Goal: Transaction & Acquisition: Purchase product/service

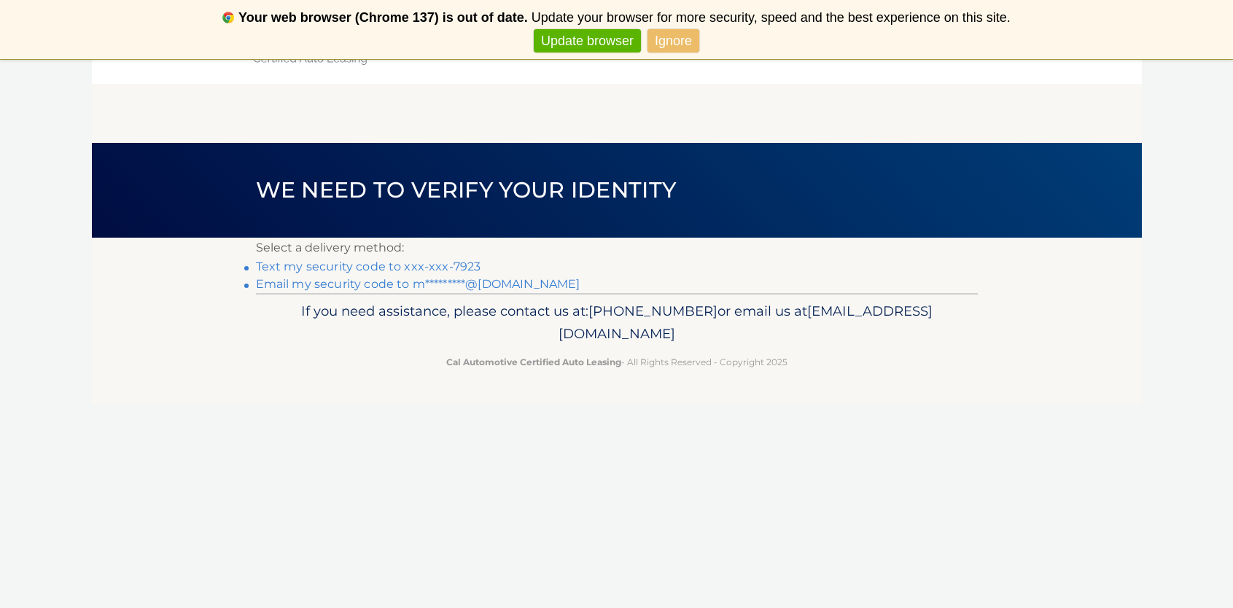
click at [441, 268] on link "Text my security code to xxx-xxx-7923" at bounding box center [368, 267] width 225 height 14
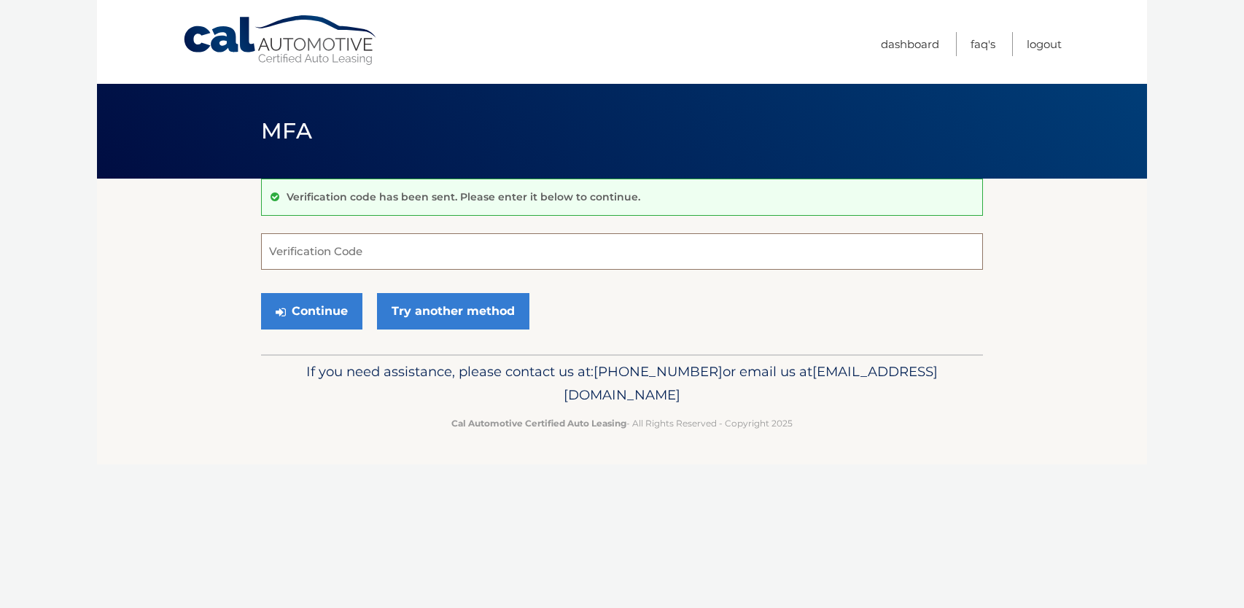
click at [338, 254] on input "Verification Code" at bounding box center [622, 251] width 722 height 36
type input "851152"
click at [332, 307] on button "Continue" at bounding box center [311, 311] width 101 height 36
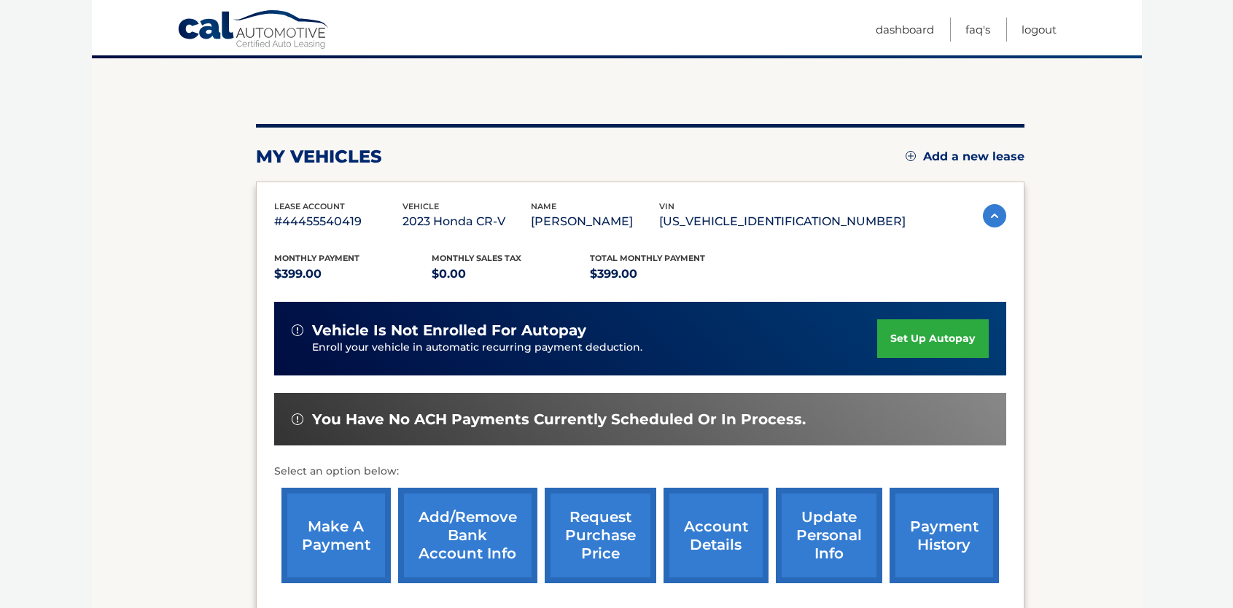
scroll to position [146, 0]
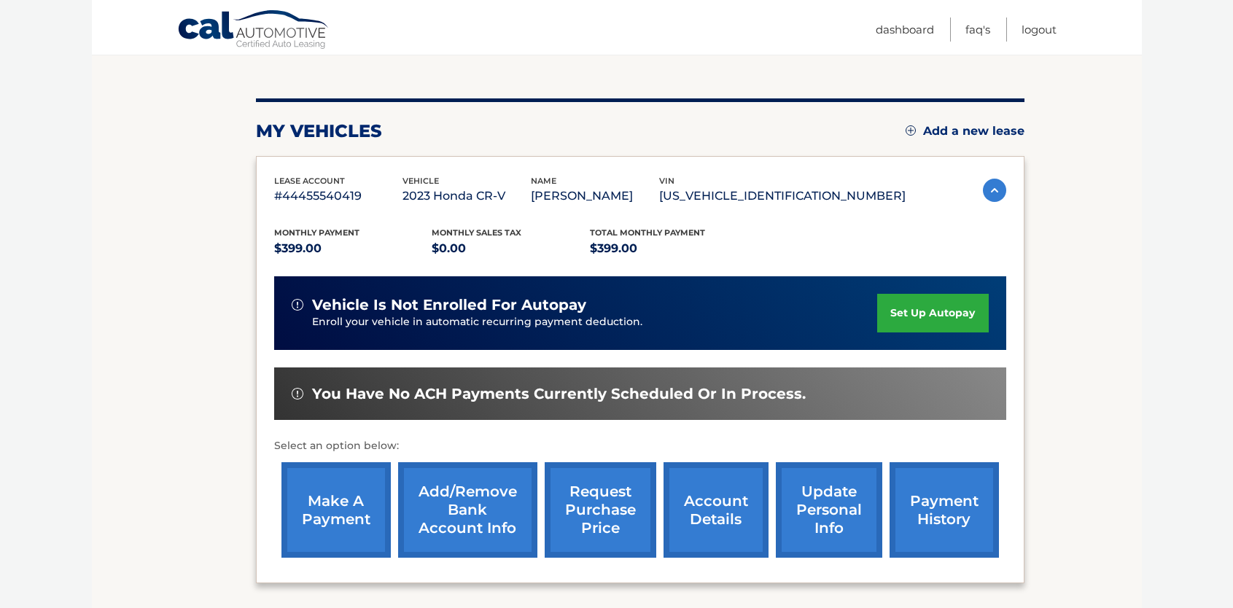
click at [345, 518] on link "make a payment" at bounding box center [335, 509] width 109 height 95
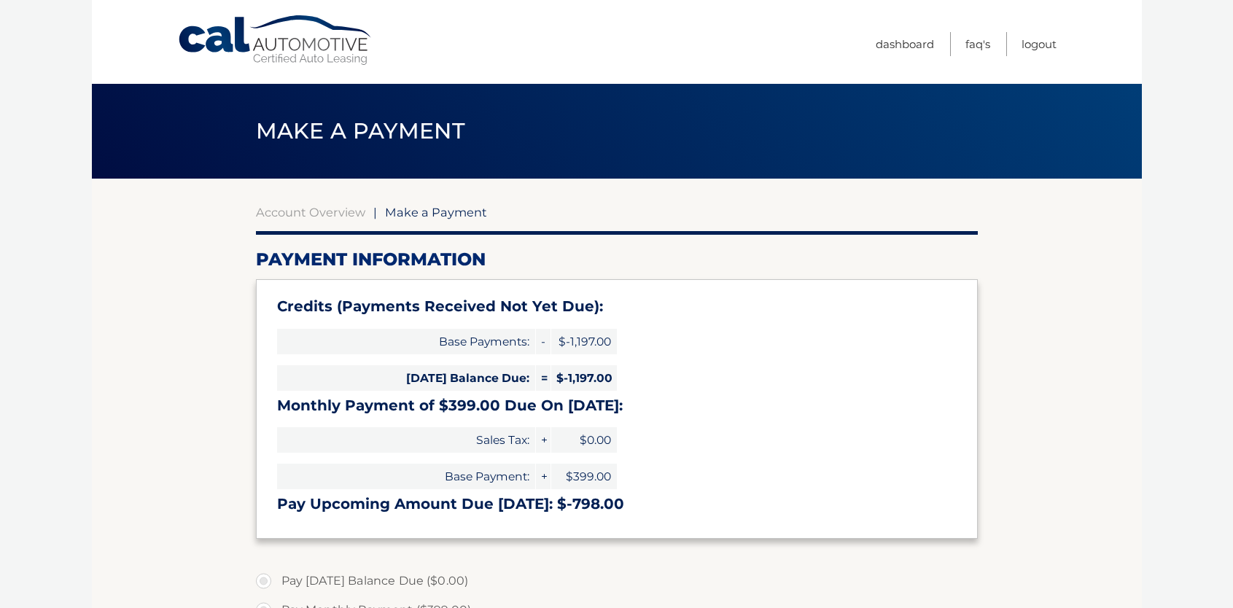
select select "MGYwNThjYWEtNjM2Mi00OGEwLTgyMDItMjcxNDRjNTNjNGYy"
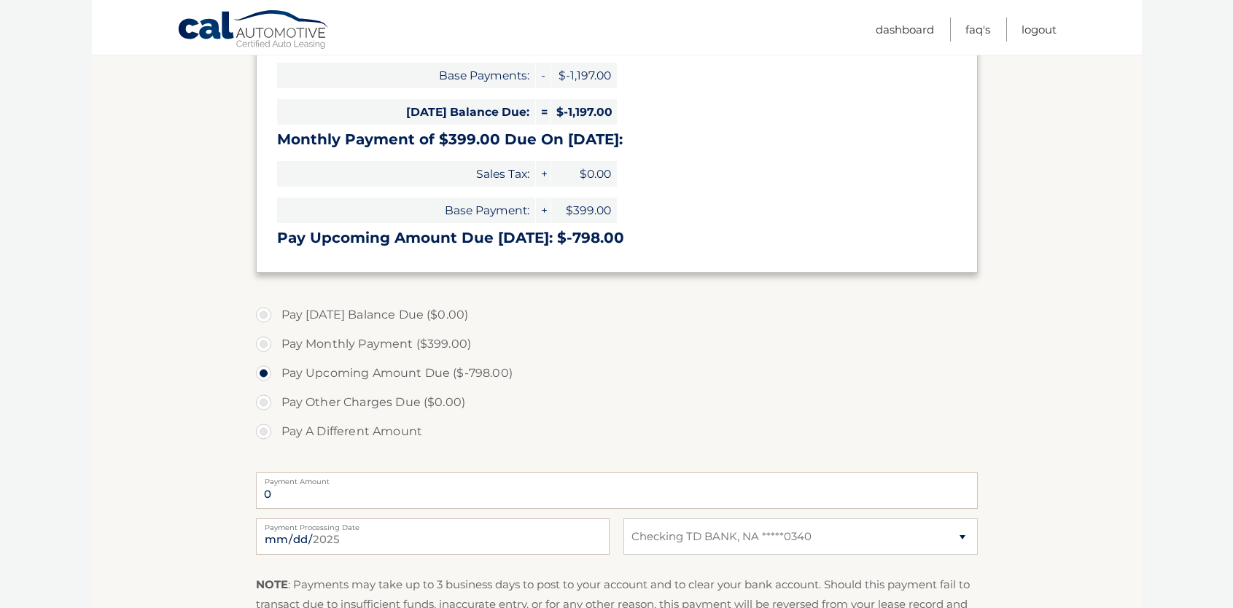
scroll to position [292, 0]
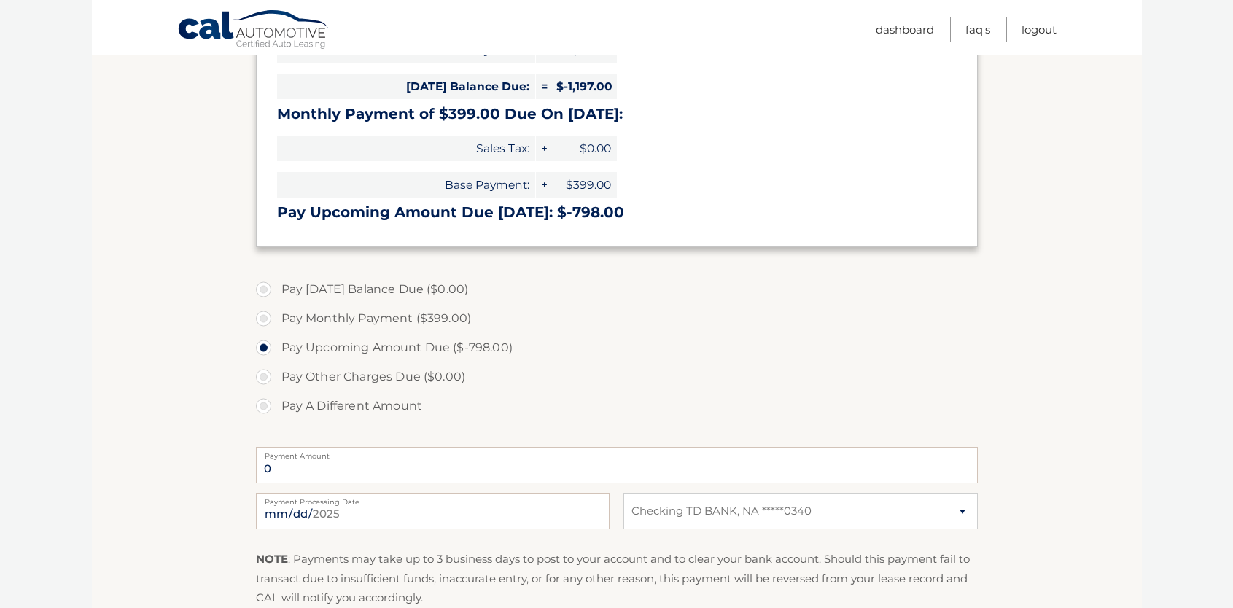
click at [268, 321] on label "Pay Monthly Payment ($399.00)" at bounding box center [617, 318] width 722 height 29
click at [268, 321] on input "Pay Monthly Payment ($399.00)" at bounding box center [269, 315] width 15 height 23
radio input "true"
type input "399.00"
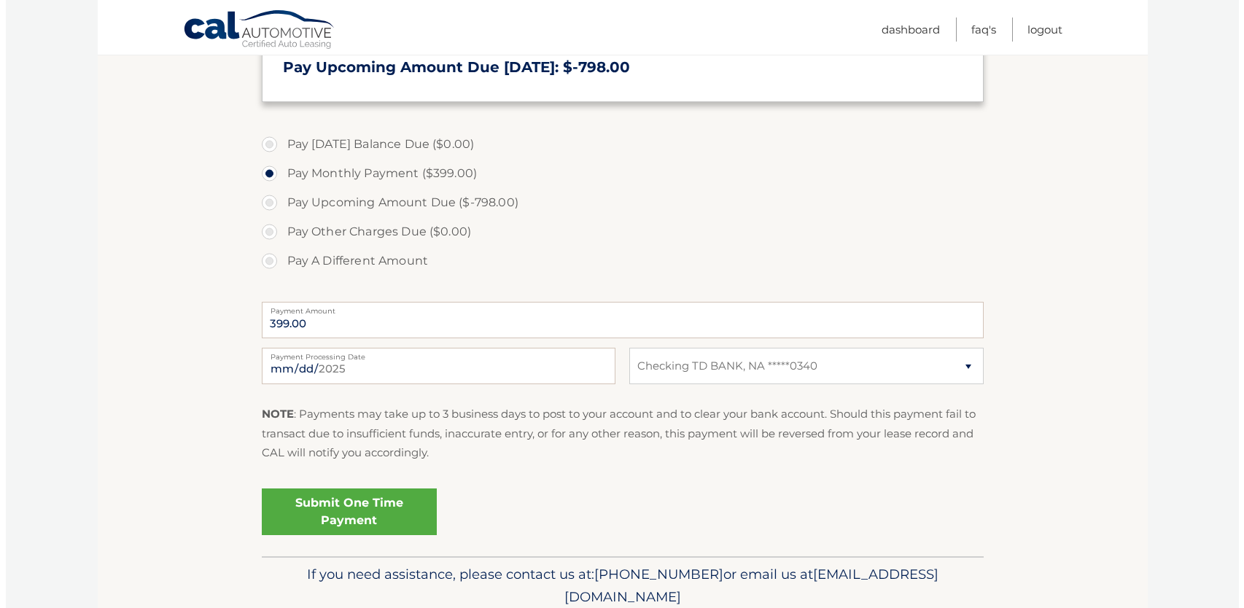
scroll to position [437, 0]
click at [389, 510] on link "Submit One Time Payment" at bounding box center [343, 511] width 175 height 47
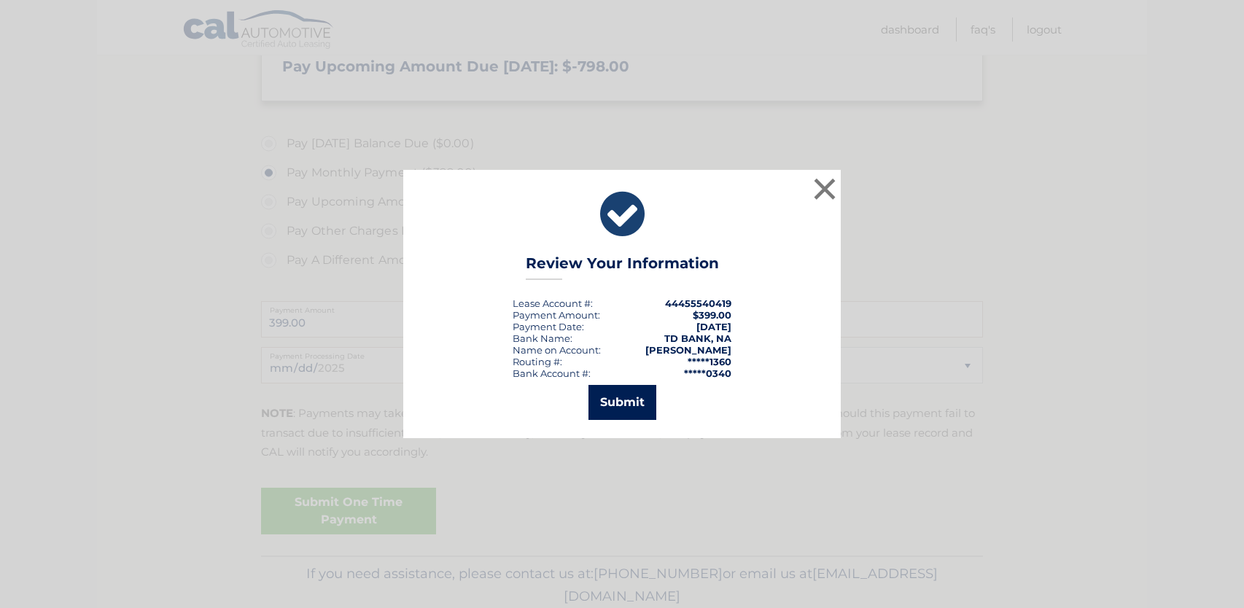
click at [628, 410] on button "Submit" at bounding box center [622, 402] width 68 height 35
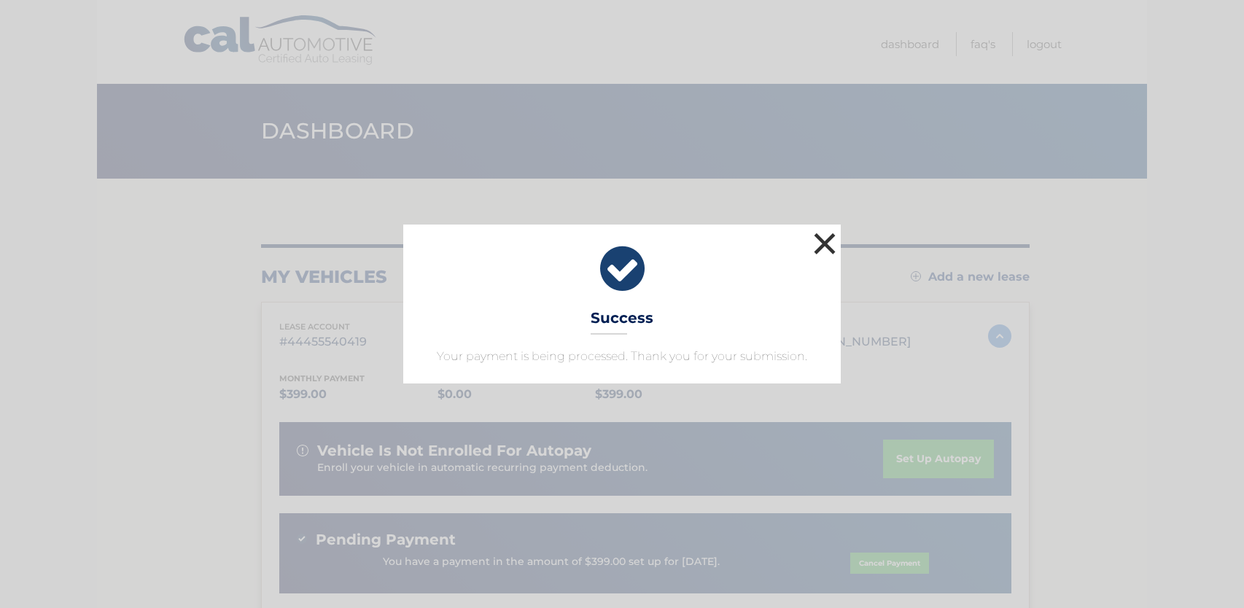
click at [827, 243] on button "×" at bounding box center [824, 243] width 29 height 29
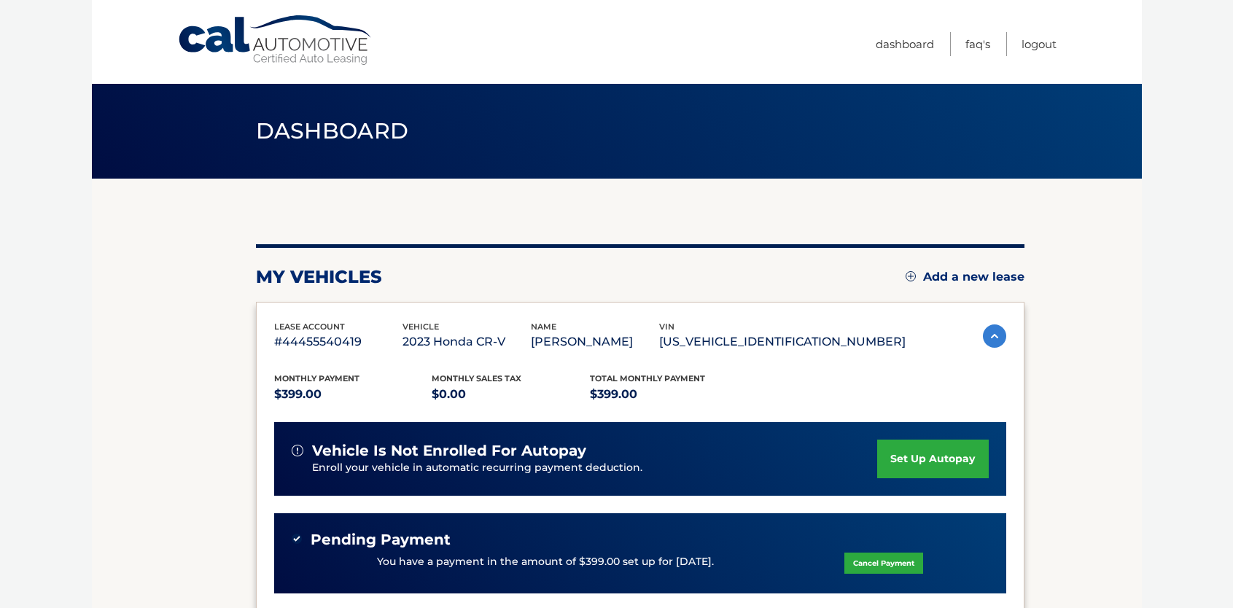
click at [362, 151] on header "Dashboard" at bounding box center [617, 131] width 722 height 95
click at [362, 133] on span "Dashboard" at bounding box center [332, 130] width 153 height 27
click at [260, 40] on link "Cal Automotive" at bounding box center [275, 41] width 197 height 52
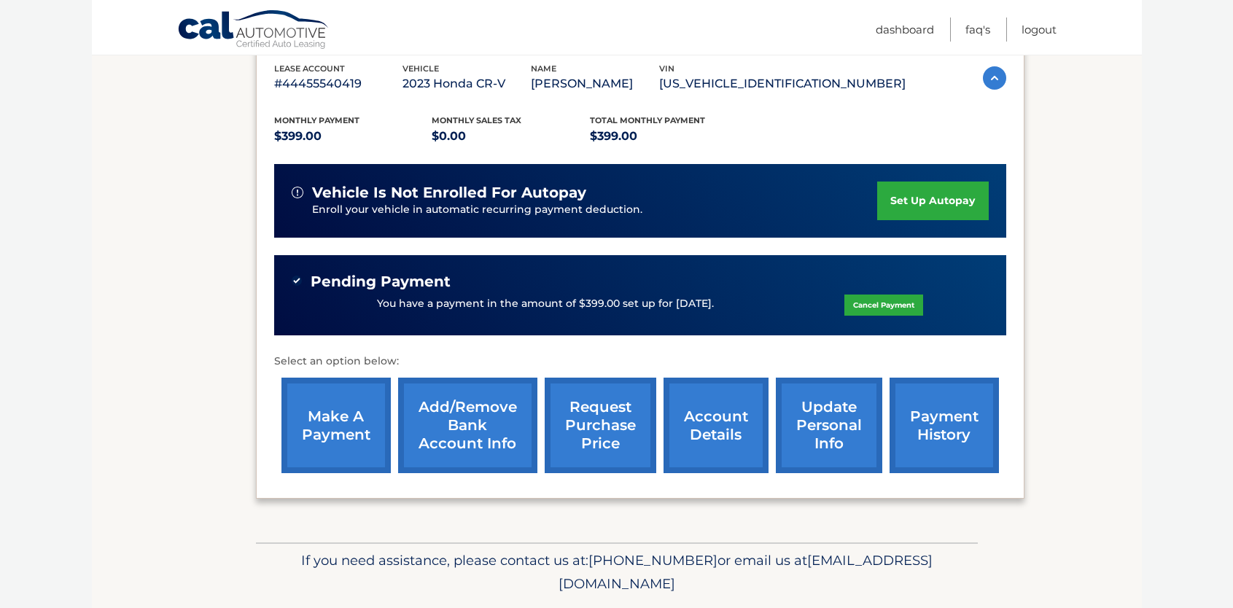
scroll to position [292, 0]
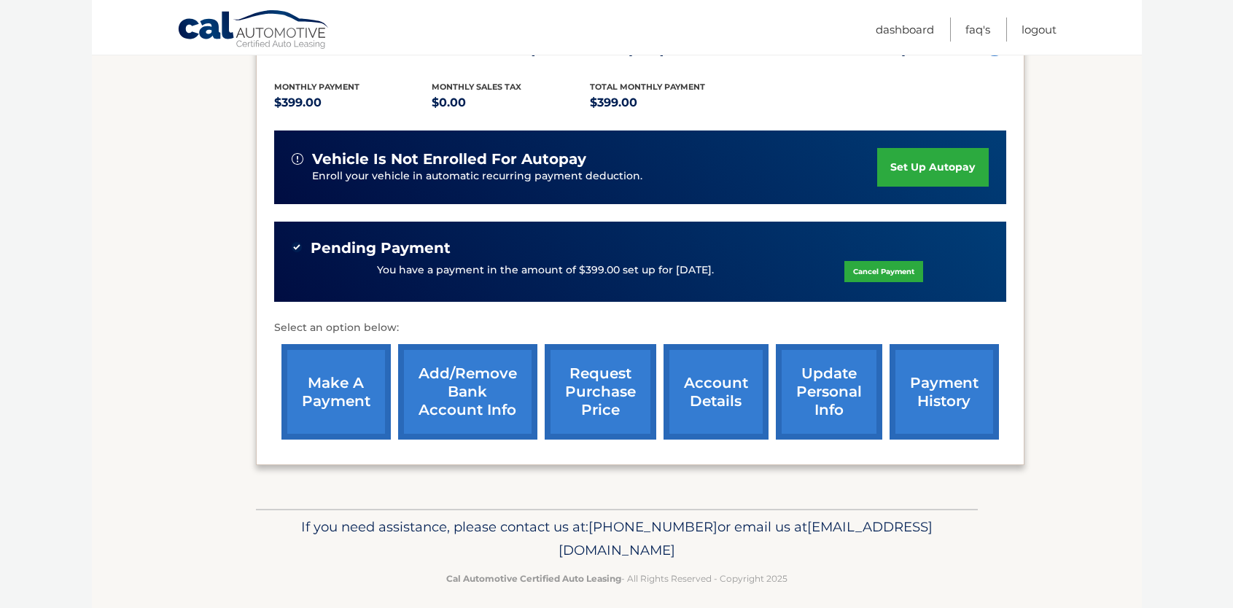
click at [736, 403] on link "account details" at bounding box center [715, 391] width 105 height 95
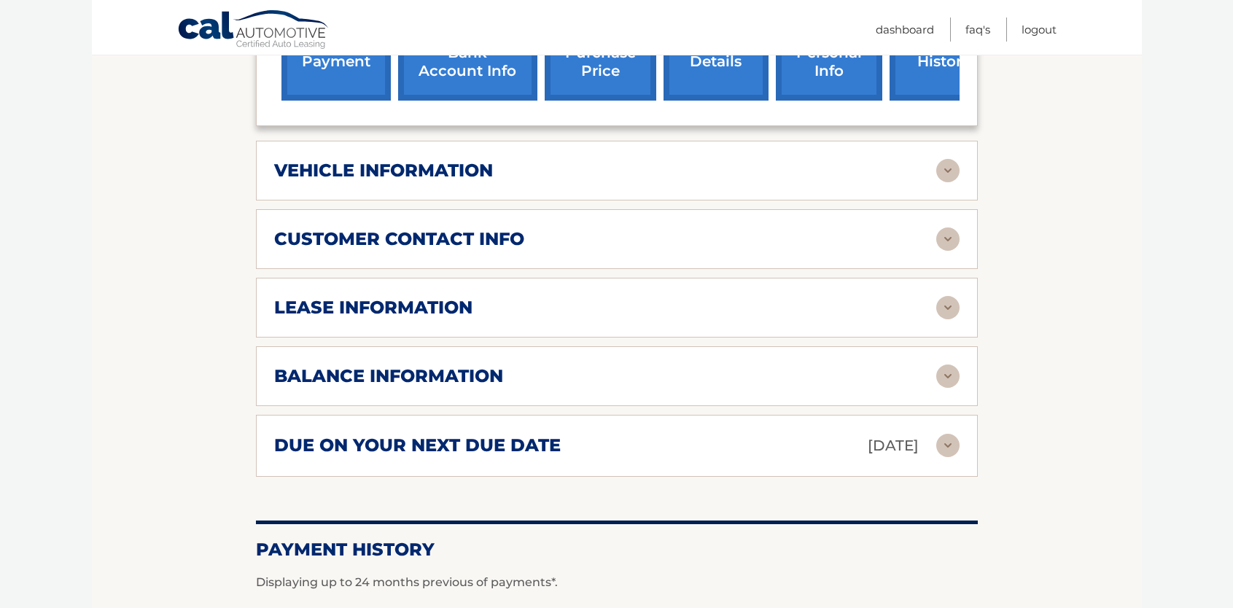
scroll to position [656, 0]
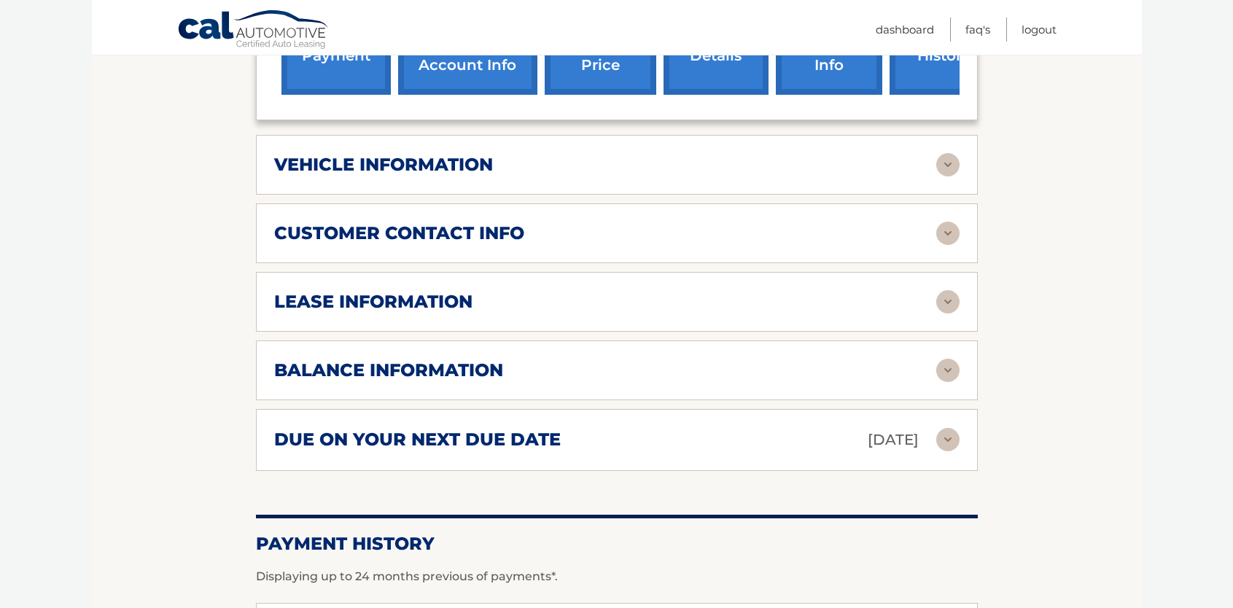
click at [944, 300] on img at bounding box center [947, 301] width 23 height 23
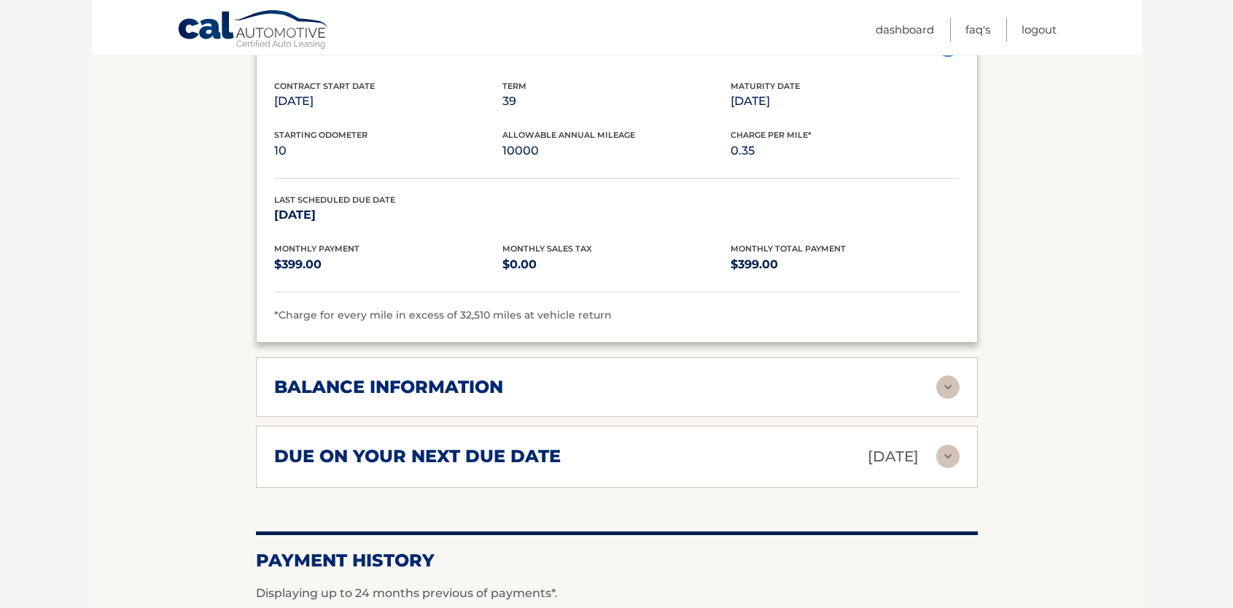
scroll to position [948, 0]
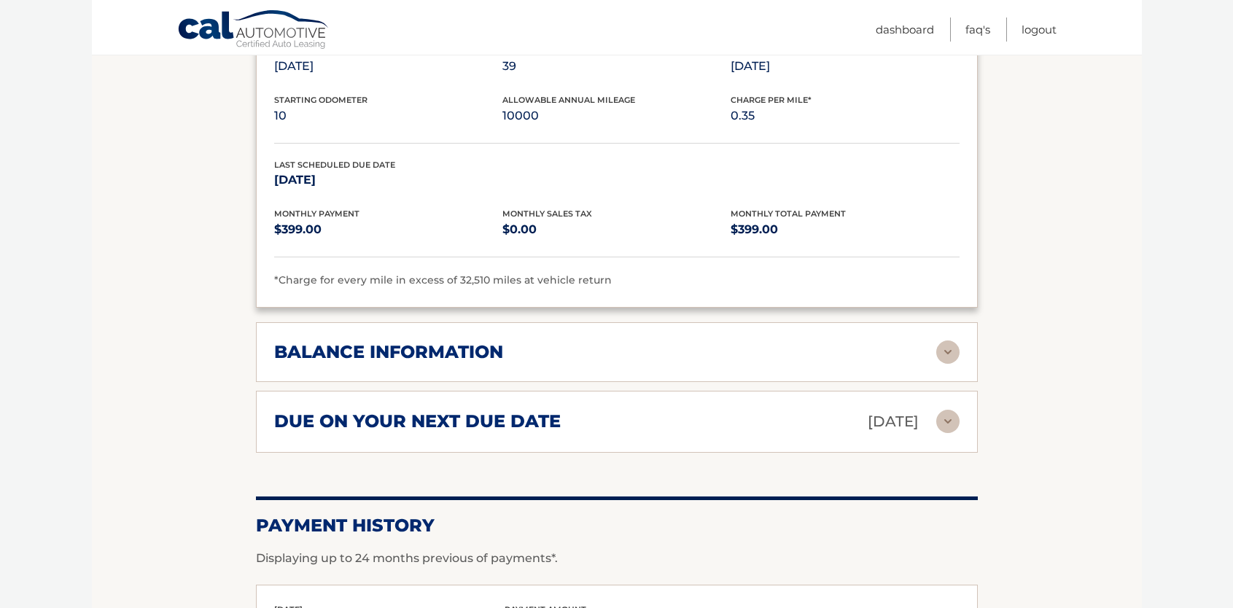
click at [948, 352] on img at bounding box center [947, 351] width 23 height 23
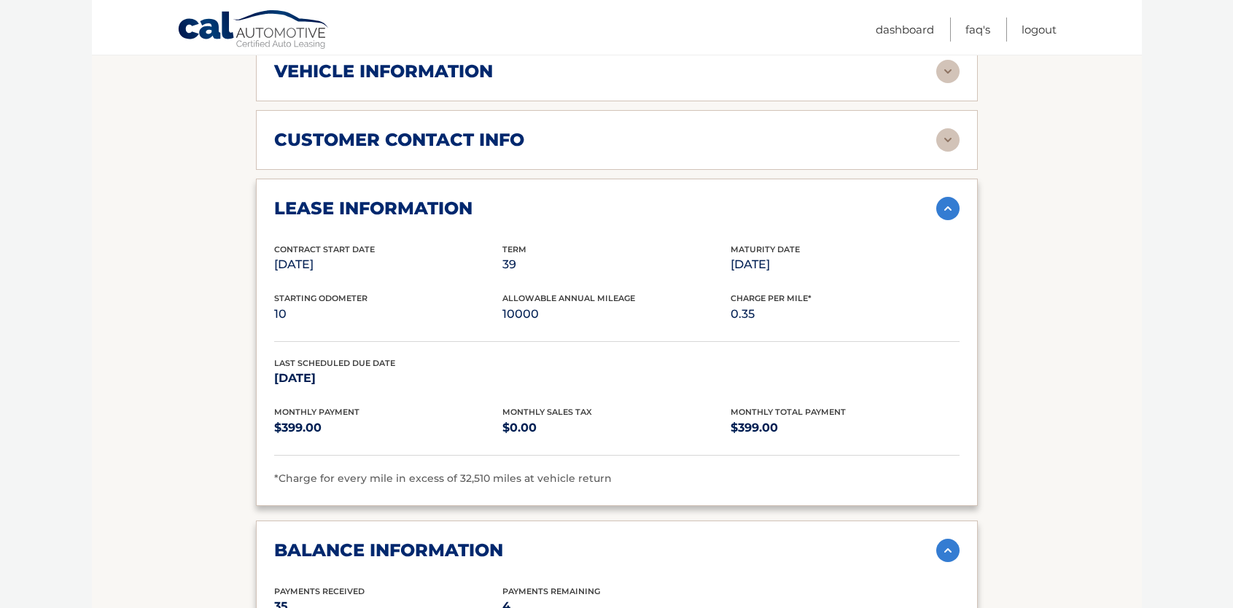
scroll to position [729, 0]
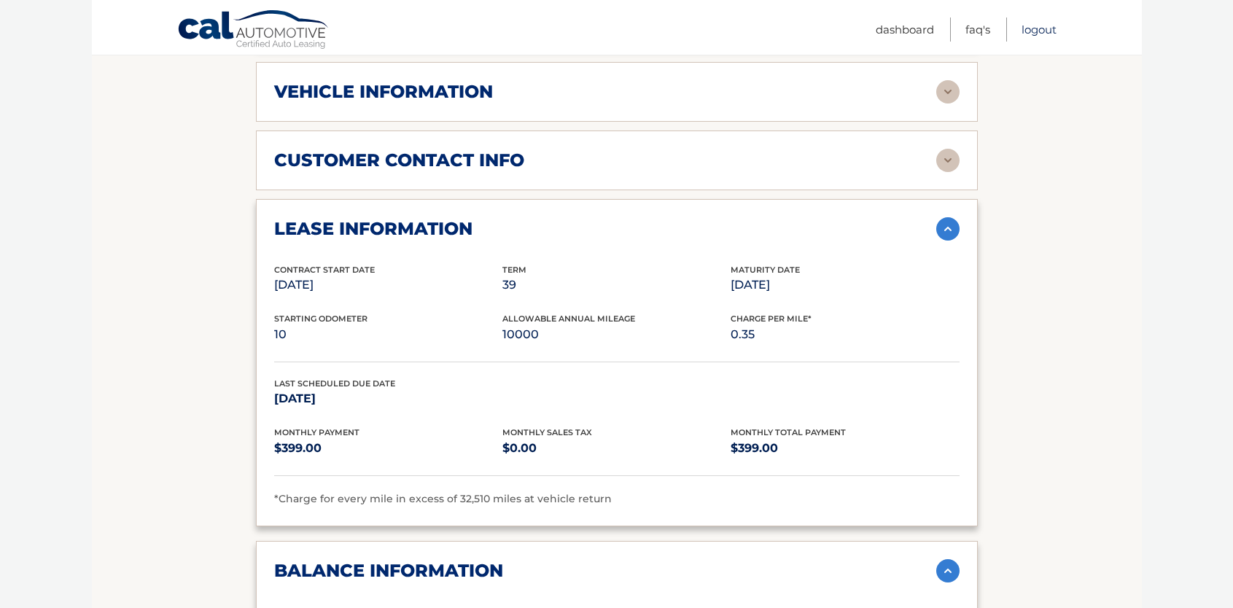
click at [1039, 28] on link "Logout" at bounding box center [1038, 29] width 35 height 24
